Goal: Task Accomplishment & Management: Manage account settings

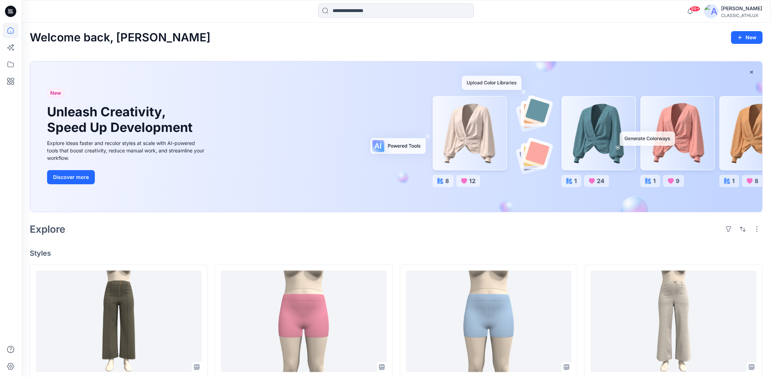
scroll to position [41, 0]
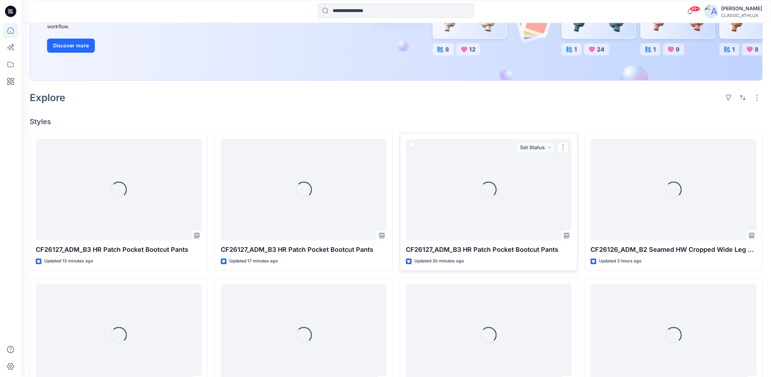
scroll to position [177, 0]
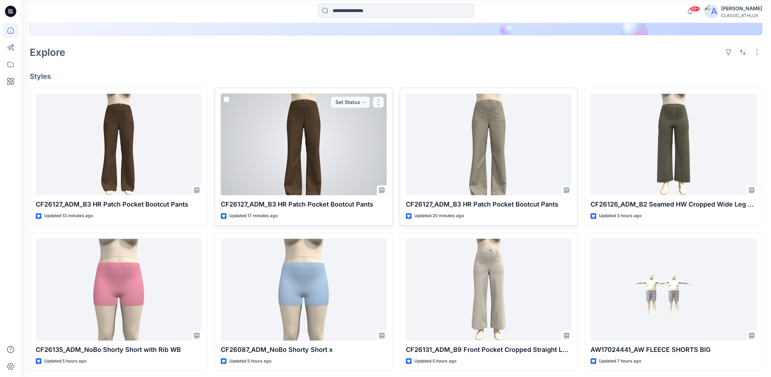
click at [377, 102] on button "button" at bounding box center [378, 102] width 11 height 11
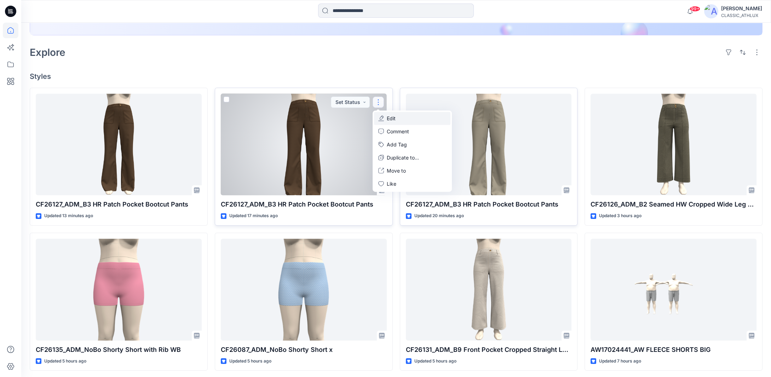
click at [400, 117] on button "Edit" at bounding box center [412, 118] width 76 height 13
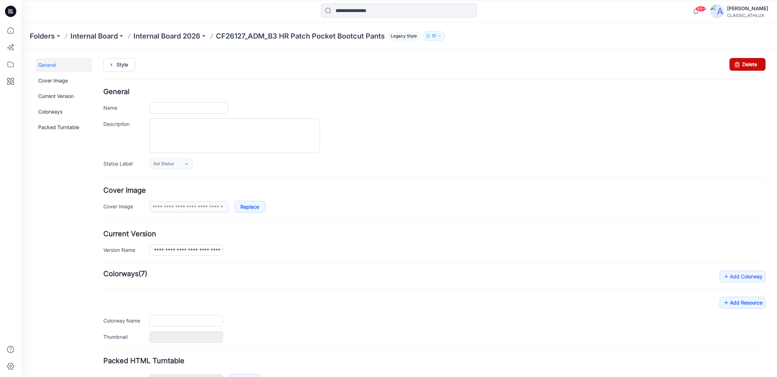
type input "**********"
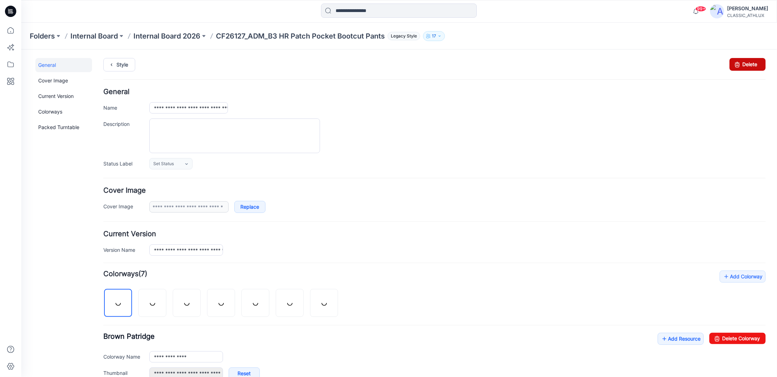
drag, startPoint x: 742, startPoint y: 63, endPoint x: 441, endPoint y: 80, distance: 301.0
click at [742, 63] on link "Delete" at bounding box center [747, 64] width 36 height 13
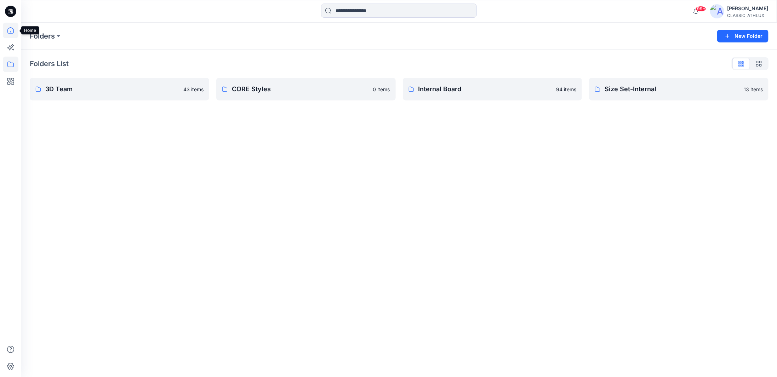
click at [11, 31] on icon at bounding box center [11, 31] width 16 height 16
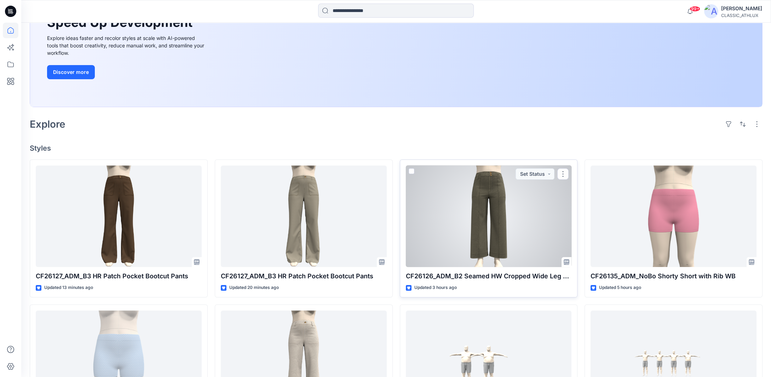
scroll to position [106, 0]
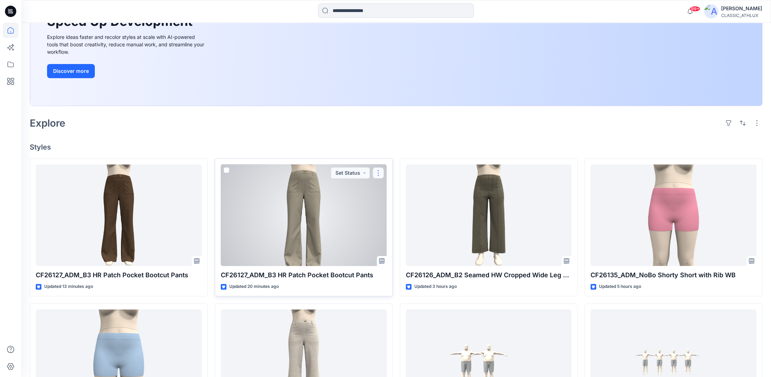
click at [381, 172] on button "button" at bounding box center [378, 172] width 11 height 11
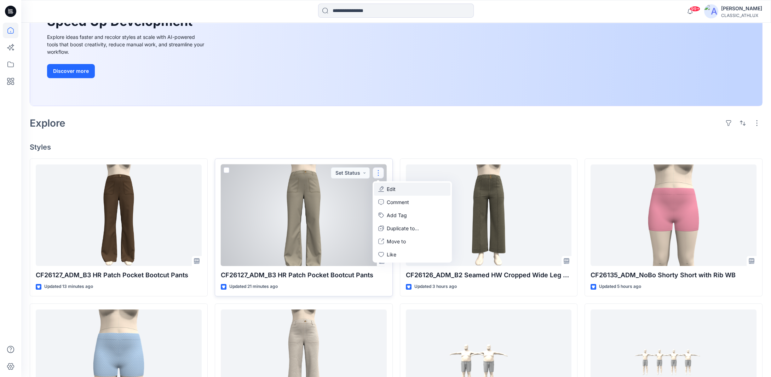
click at [400, 185] on button "Edit" at bounding box center [412, 189] width 76 height 13
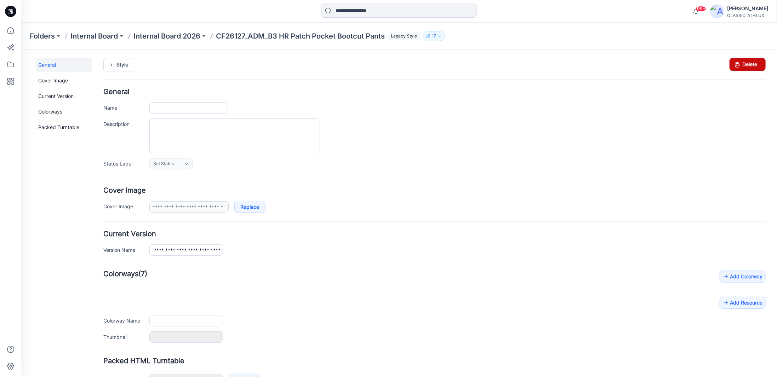
type input "**********"
click at [739, 63] on link "Delete" at bounding box center [747, 64] width 36 height 13
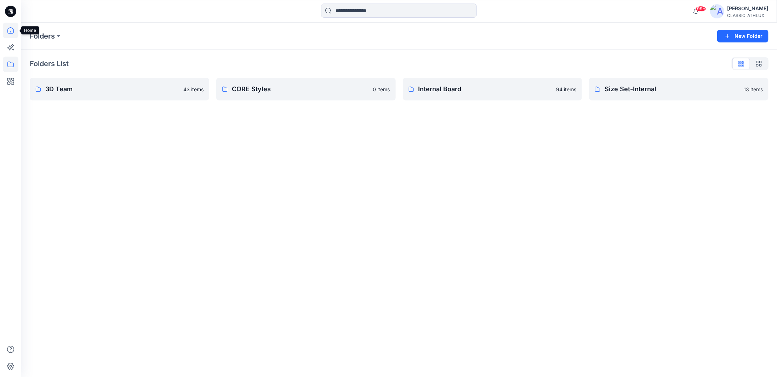
click at [10, 32] on icon at bounding box center [11, 31] width 16 height 16
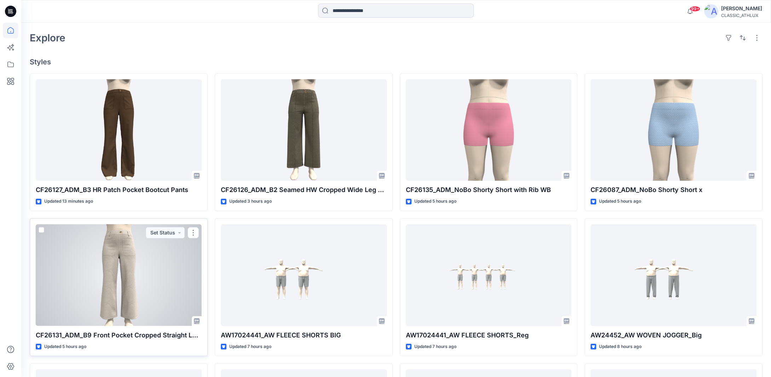
scroll to position [212, 0]
